Goal: Navigation & Orientation: Find specific page/section

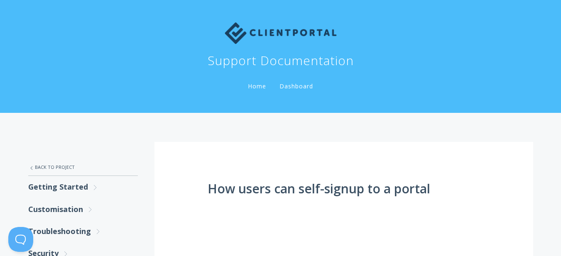
click at [305, 85] on link "Dashboard" at bounding box center [296, 86] width 37 height 8
